Goal: Task Accomplishment & Management: Manage account settings

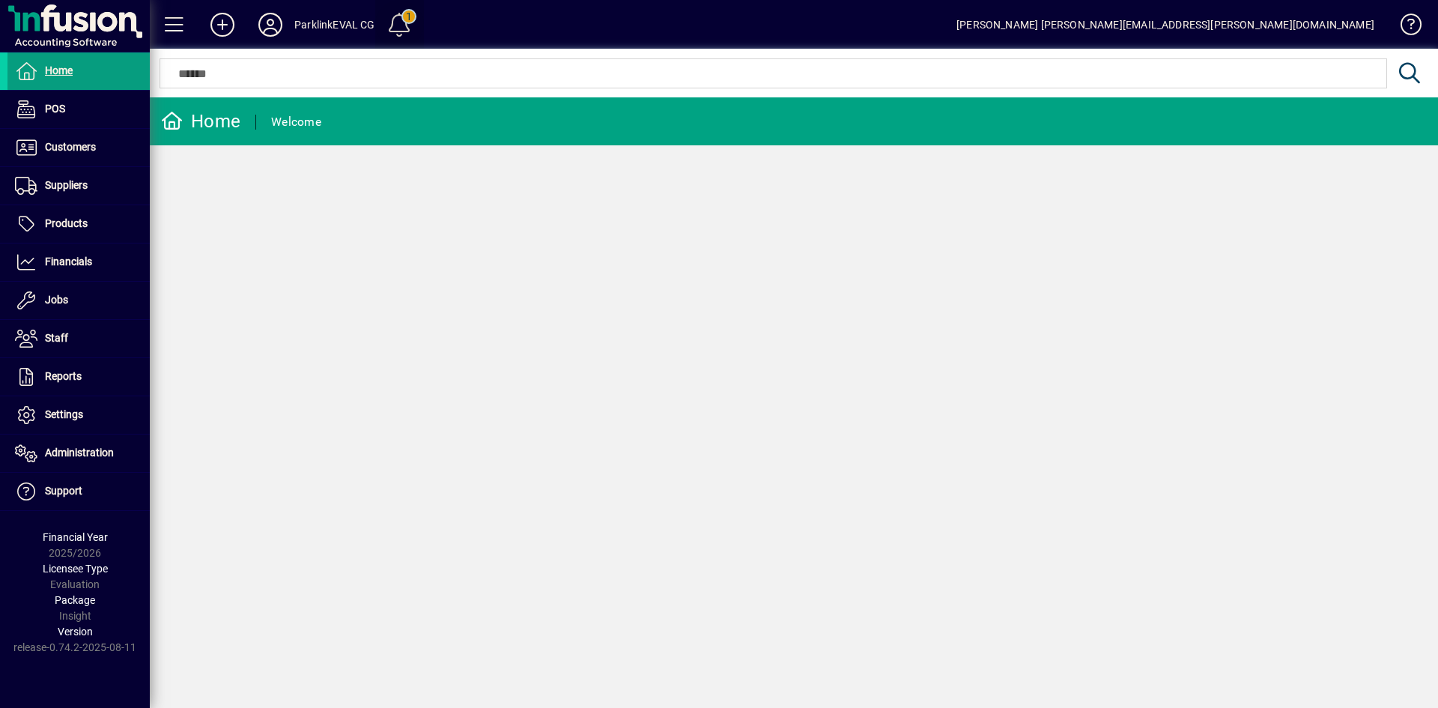
click at [404, 21] on span at bounding box center [399, 25] width 36 height 36
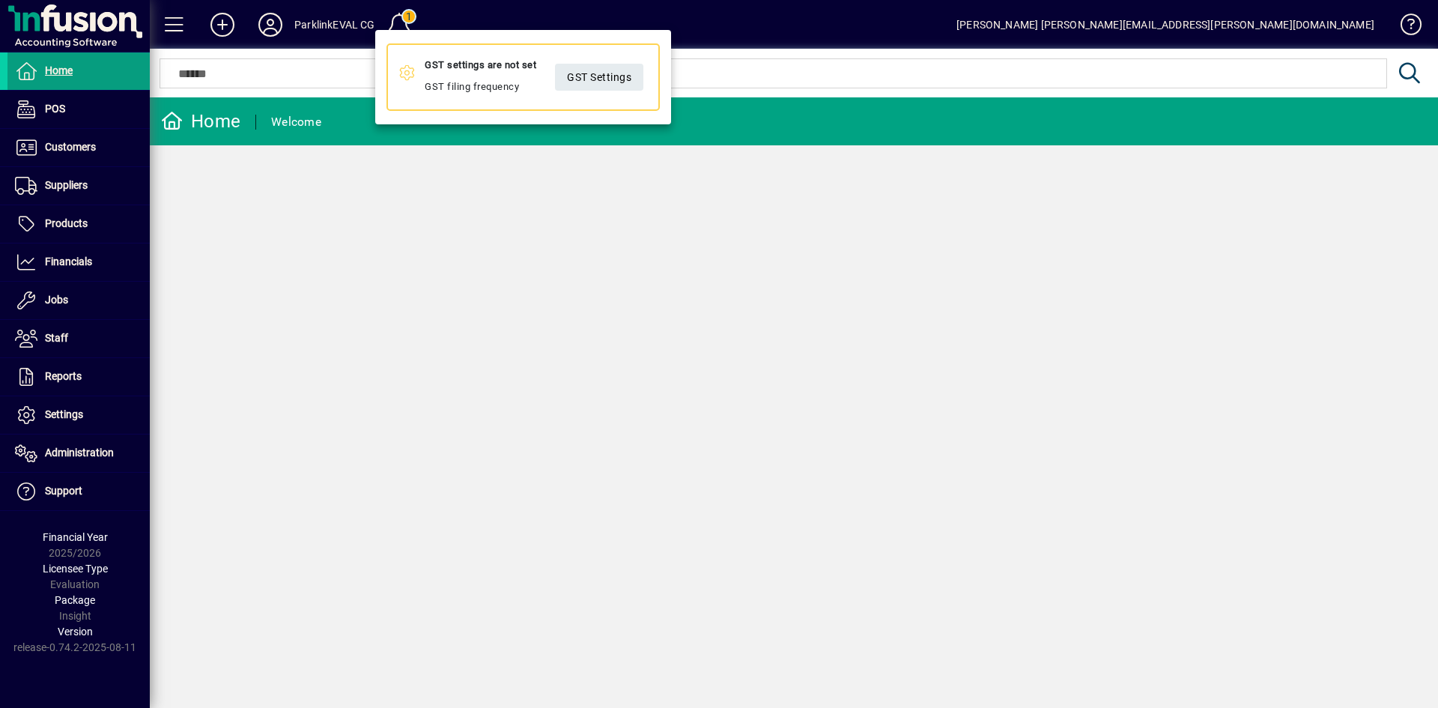
drag, startPoint x: 486, startPoint y: 195, endPoint x: 381, endPoint y: 73, distance: 160.9
click at [486, 196] on div at bounding box center [719, 354] width 1438 height 708
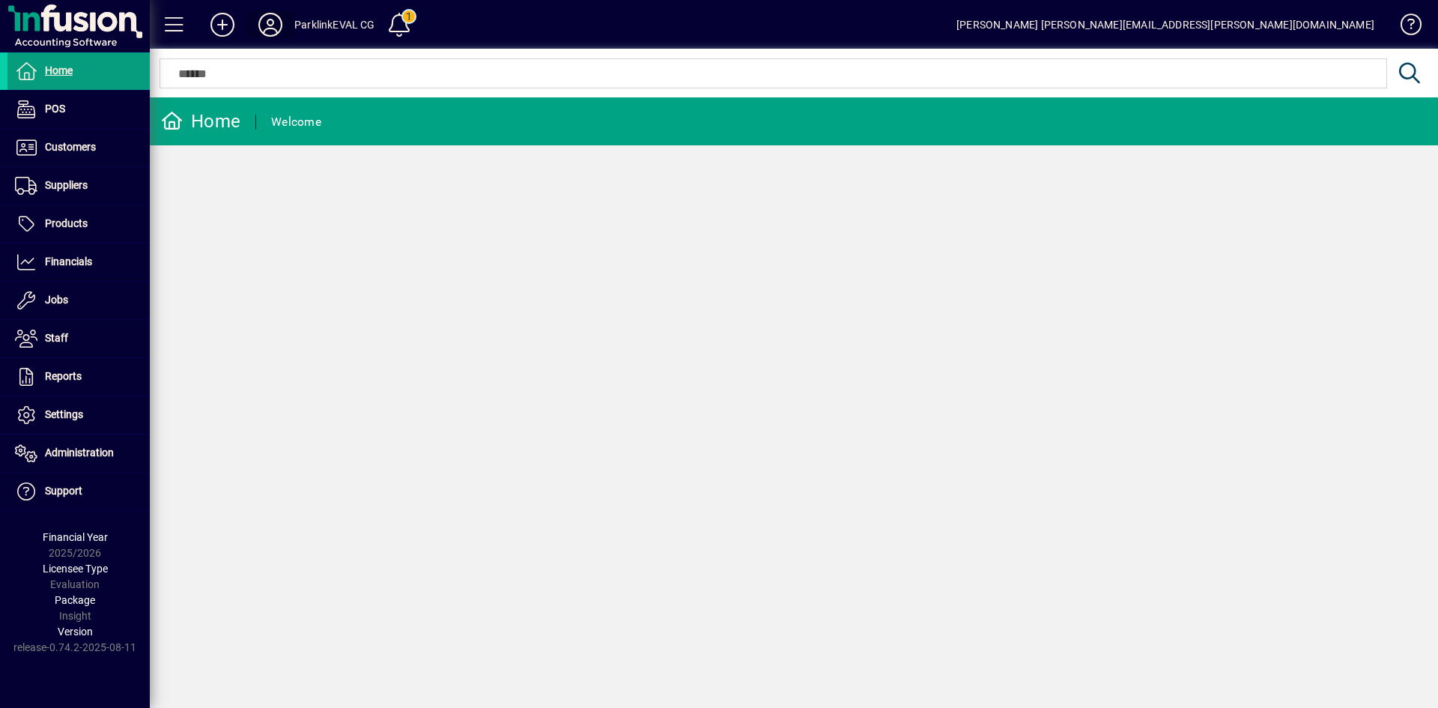
click at [276, 24] on icon at bounding box center [270, 25] width 30 height 24
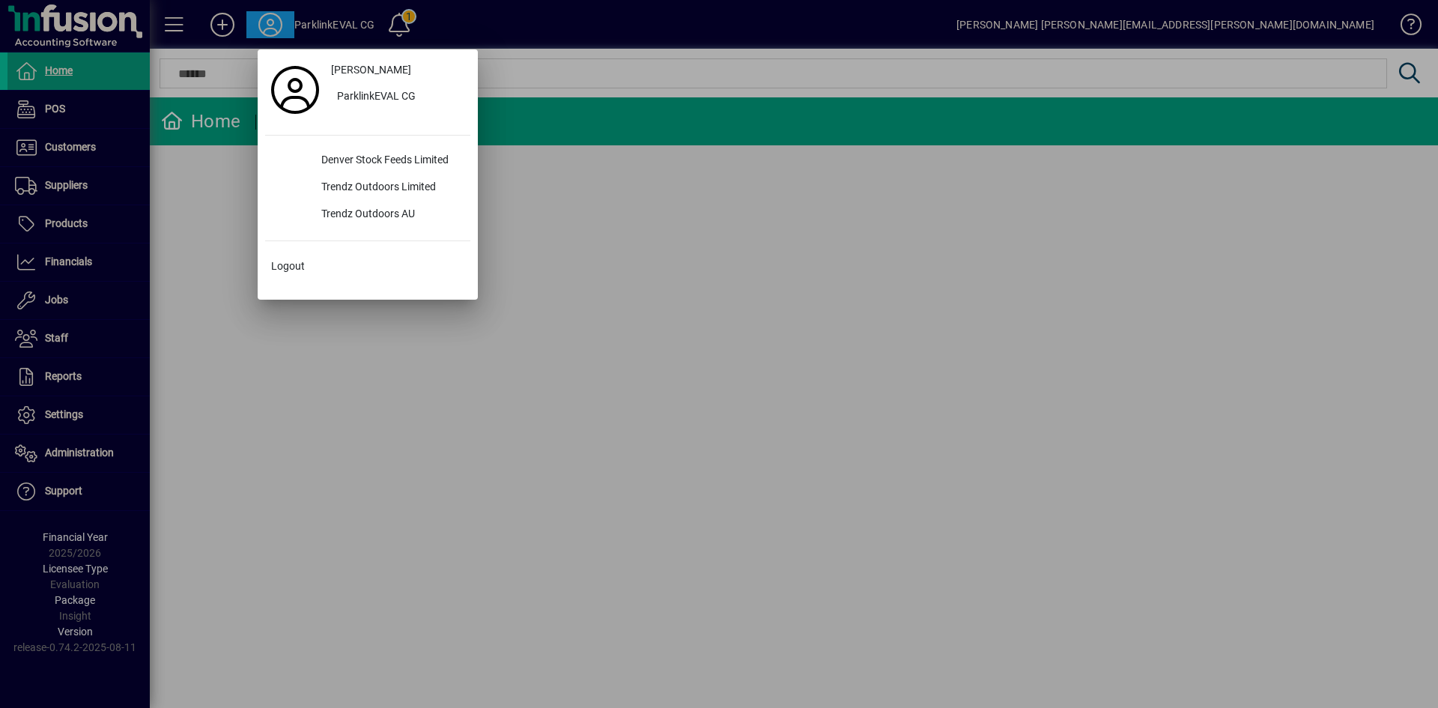
click at [485, 334] on div at bounding box center [719, 354] width 1438 height 708
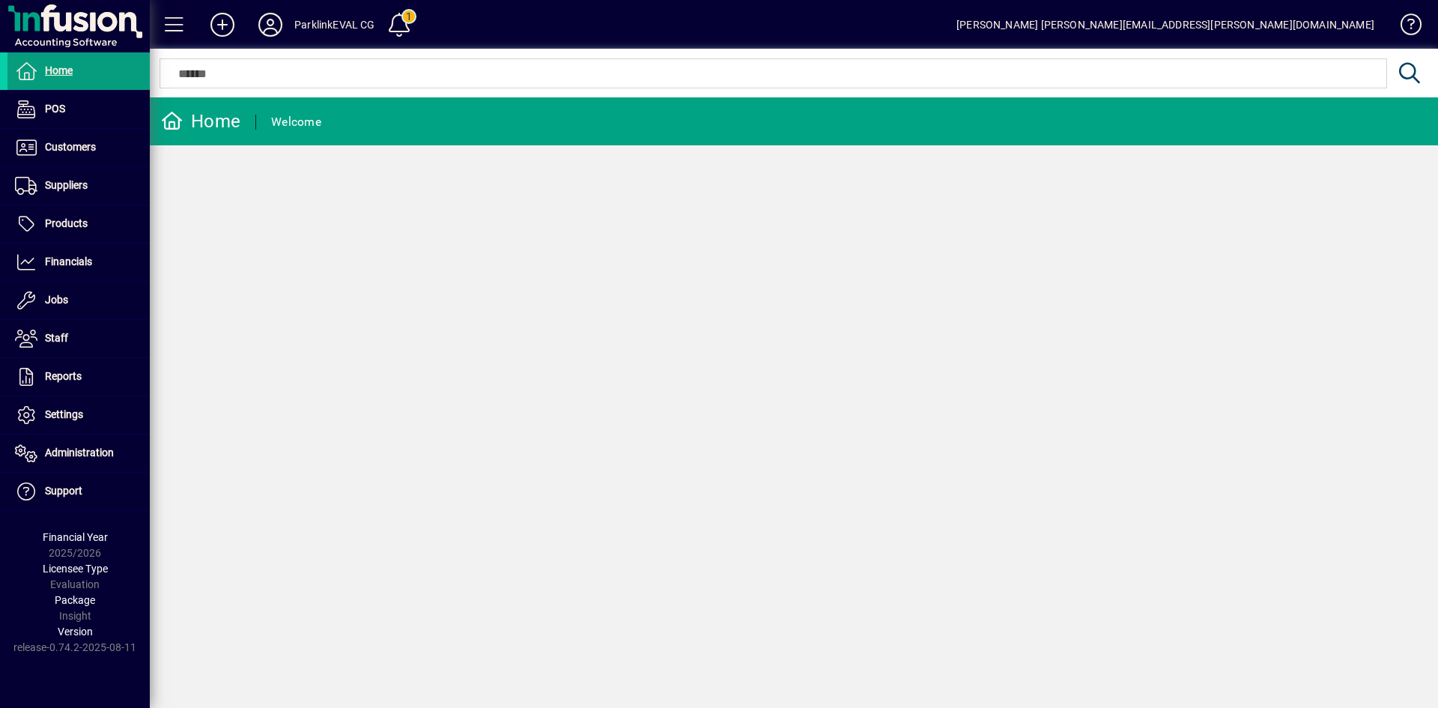
click at [177, 23] on span at bounding box center [175, 25] width 36 height 36
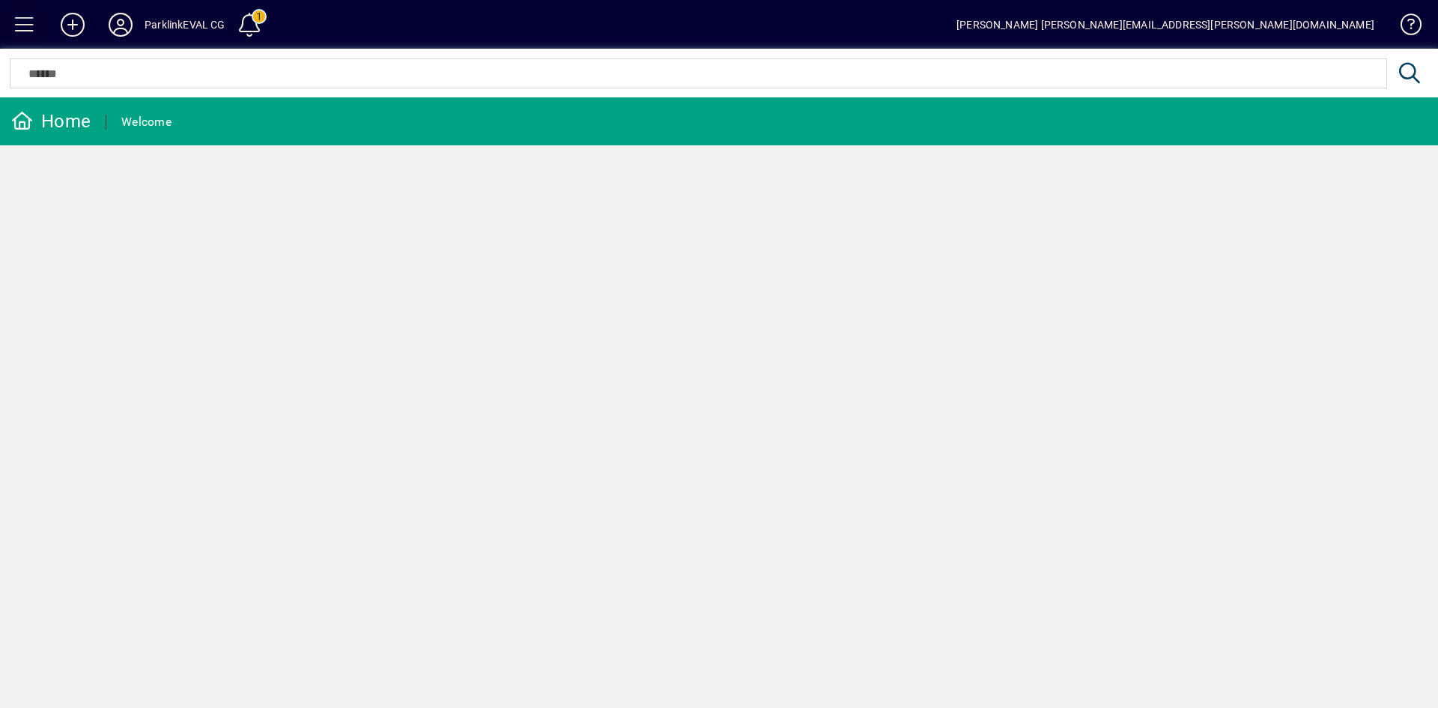
click at [25, 27] on span at bounding box center [25, 25] width 36 height 36
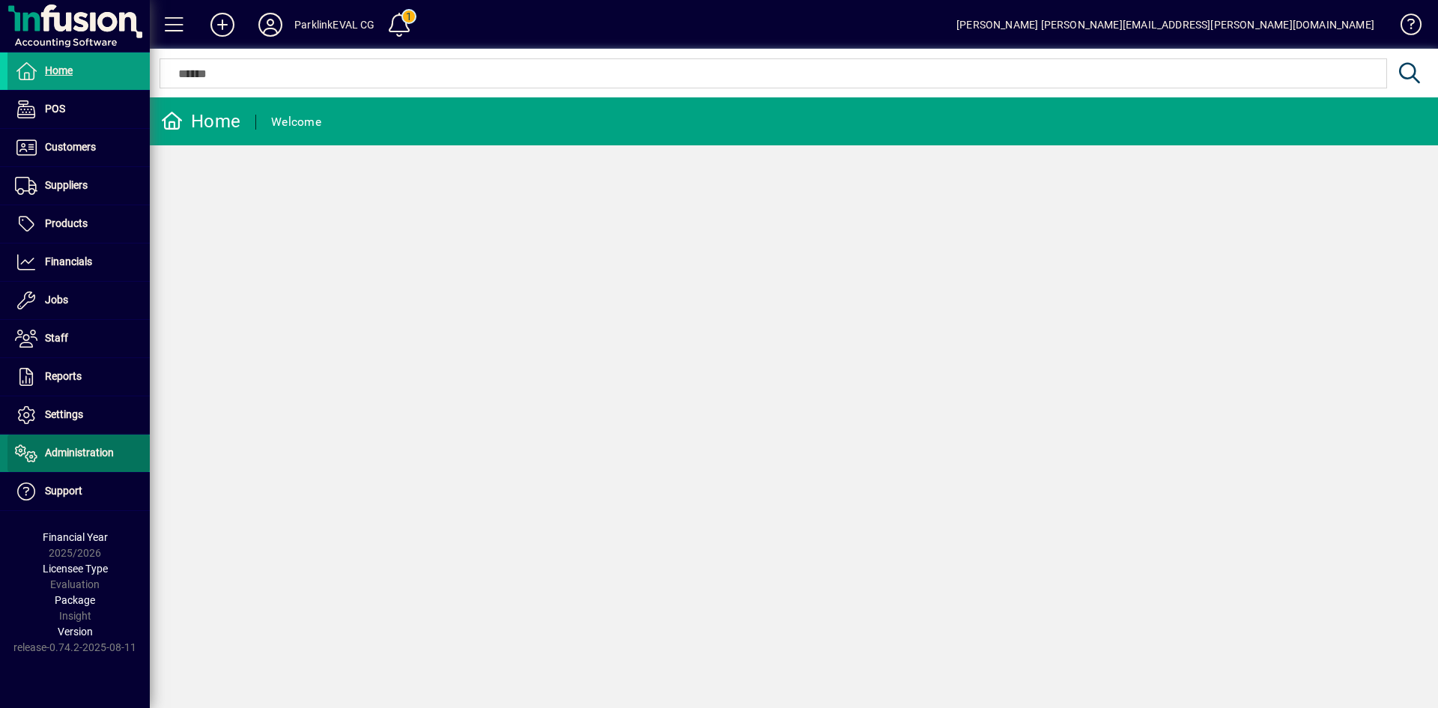
click at [67, 462] on span at bounding box center [78, 453] width 142 height 36
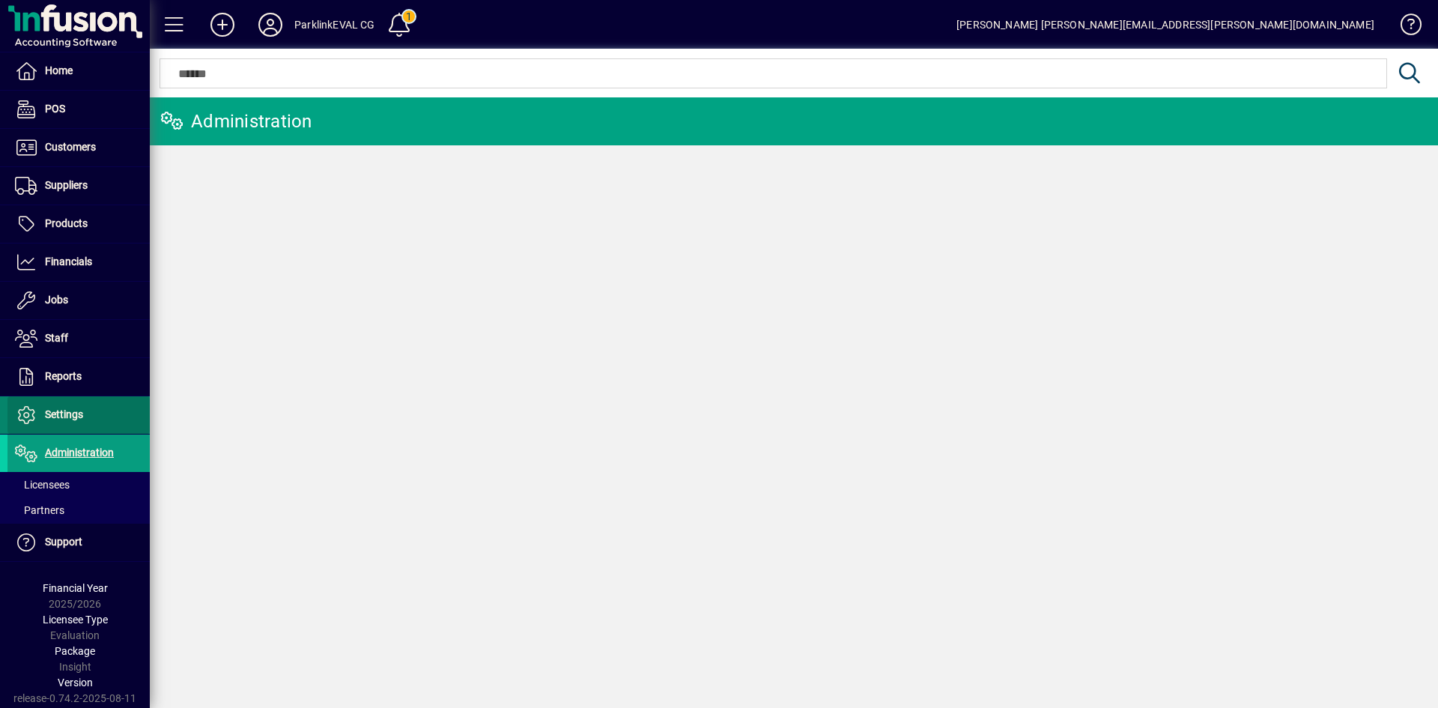
click at [61, 413] on span "Settings" at bounding box center [64, 414] width 38 height 12
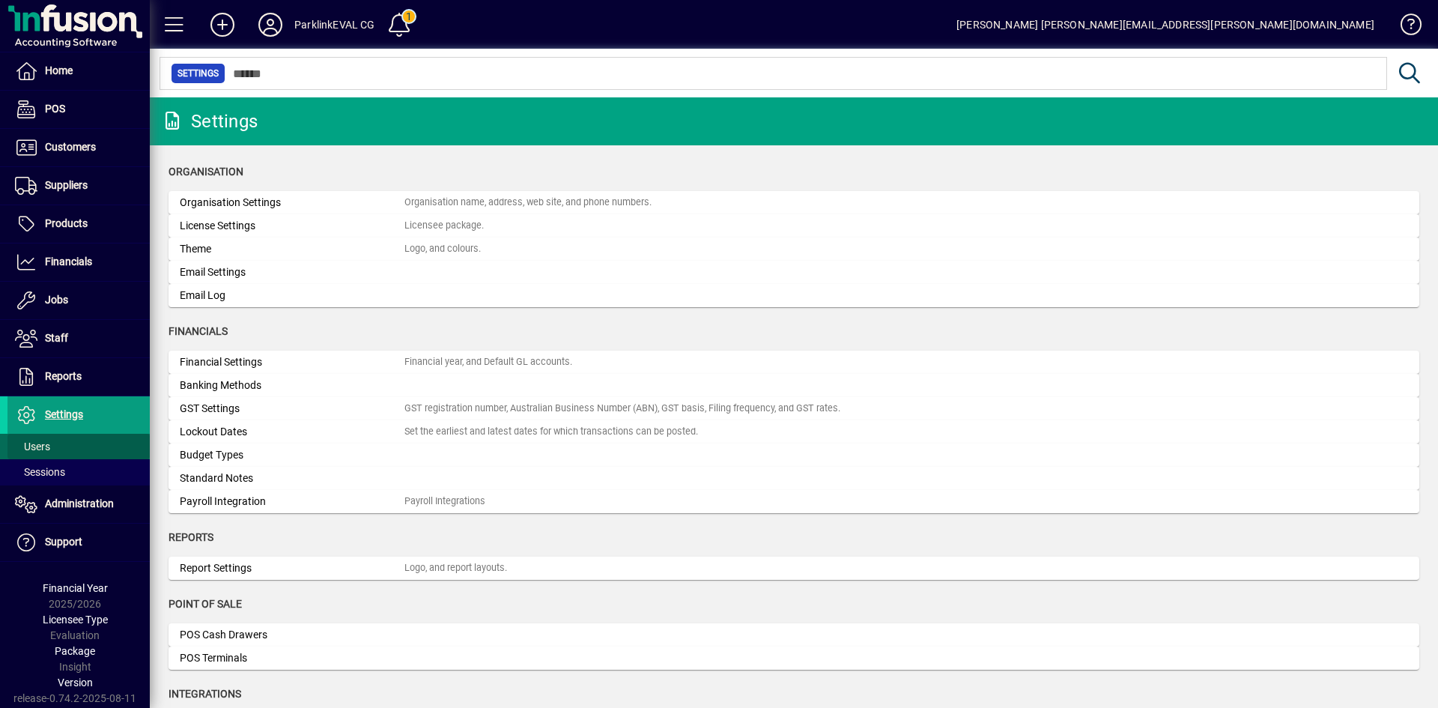
click at [49, 442] on span "Users" at bounding box center [32, 446] width 35 height 12
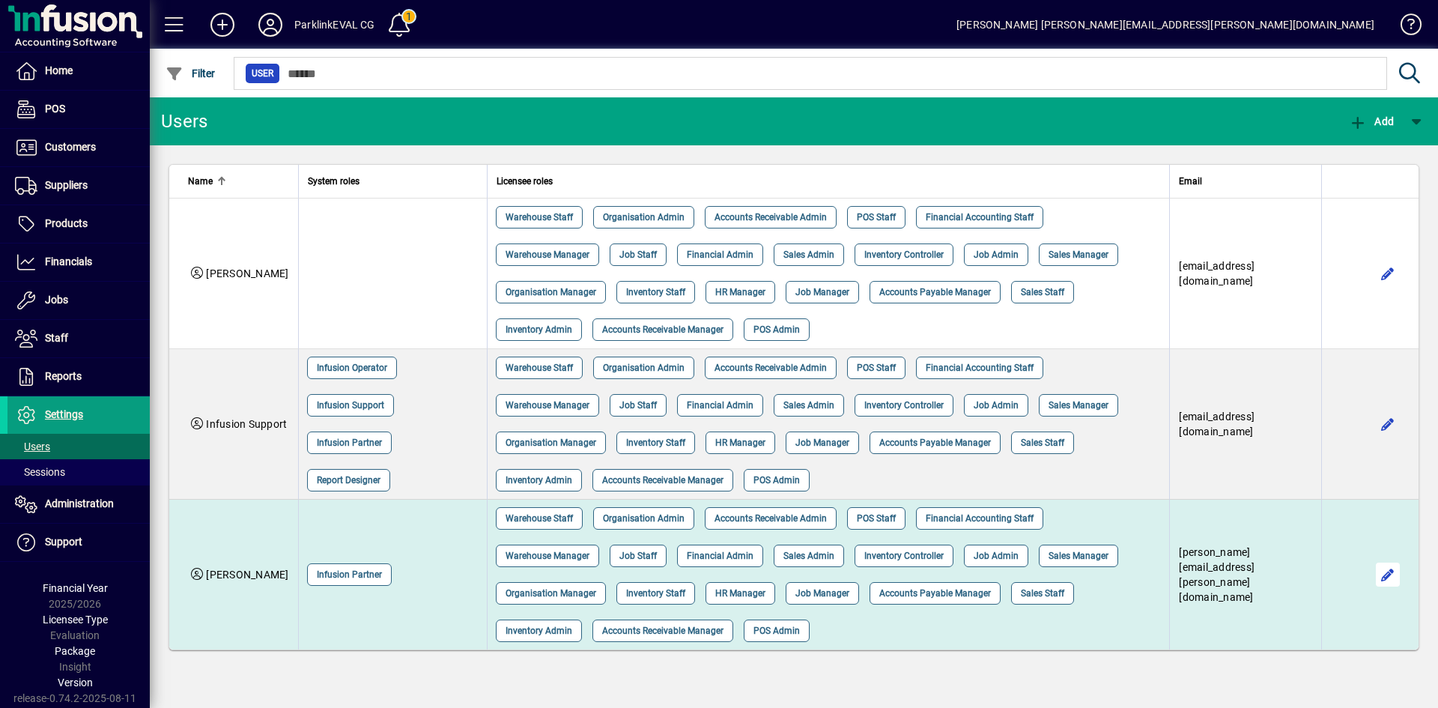
click at [1376, 570] on span "button" at bounding box center [1388, 574] width 36 height 36
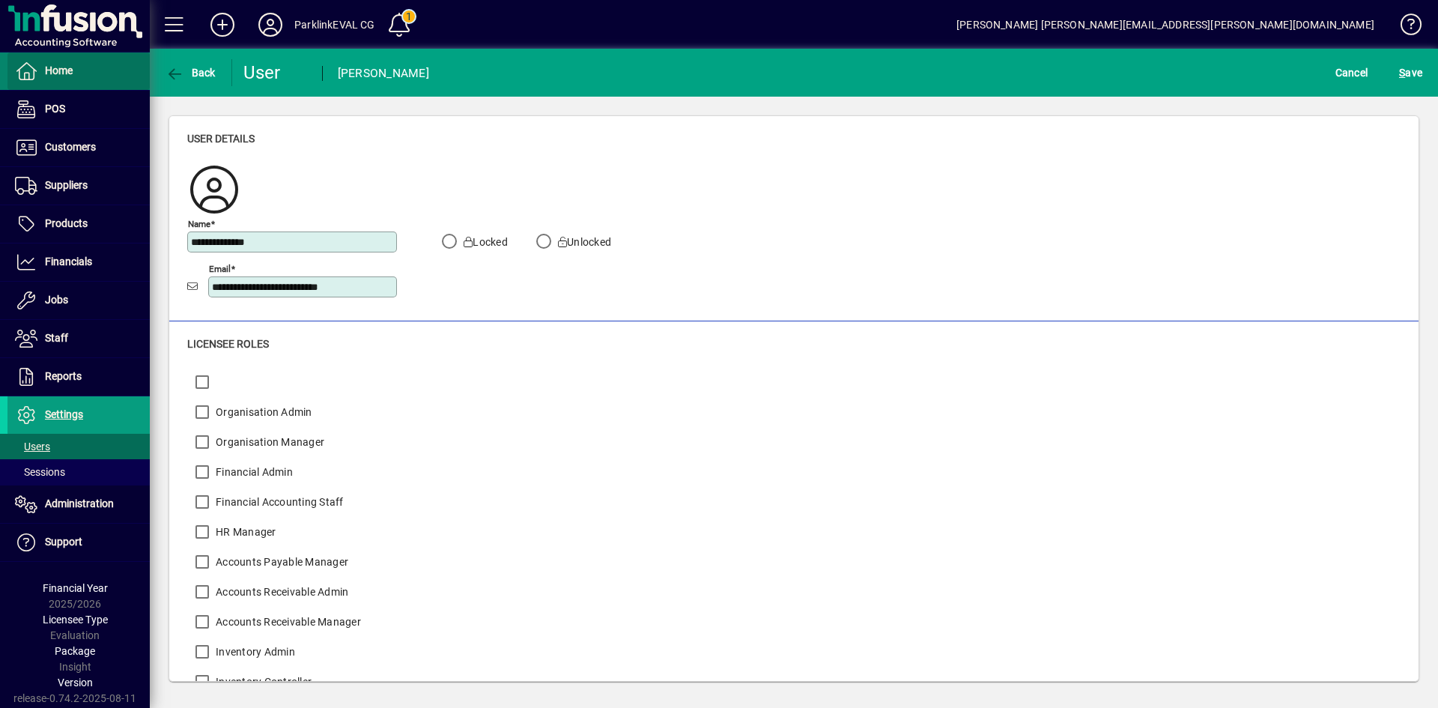
click at [34, 67] on icon at bounding box center [26, 71] width 22 height 18
